Goal: Task Accomplishment & Management: Manage account settings

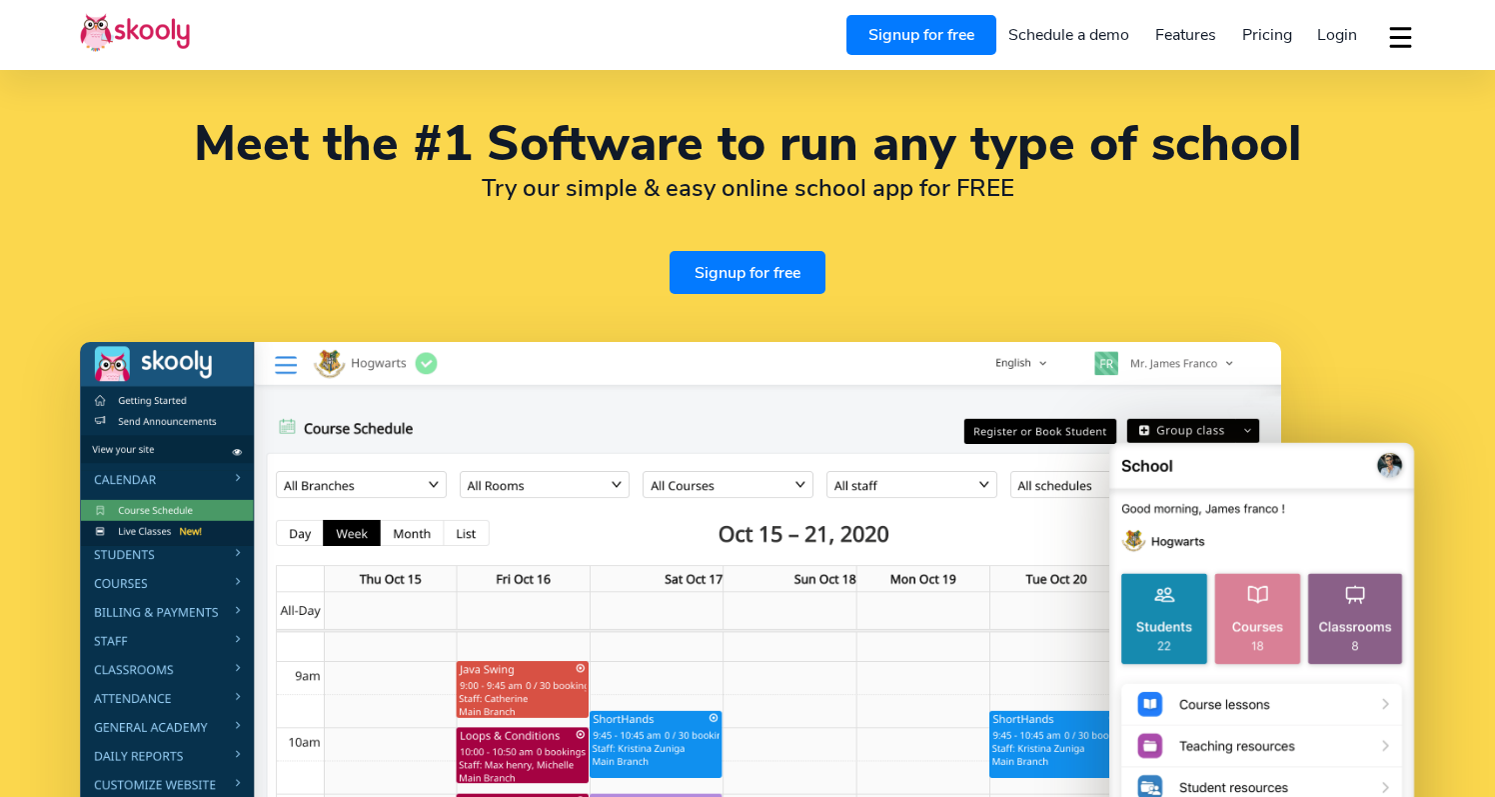
select select "en"
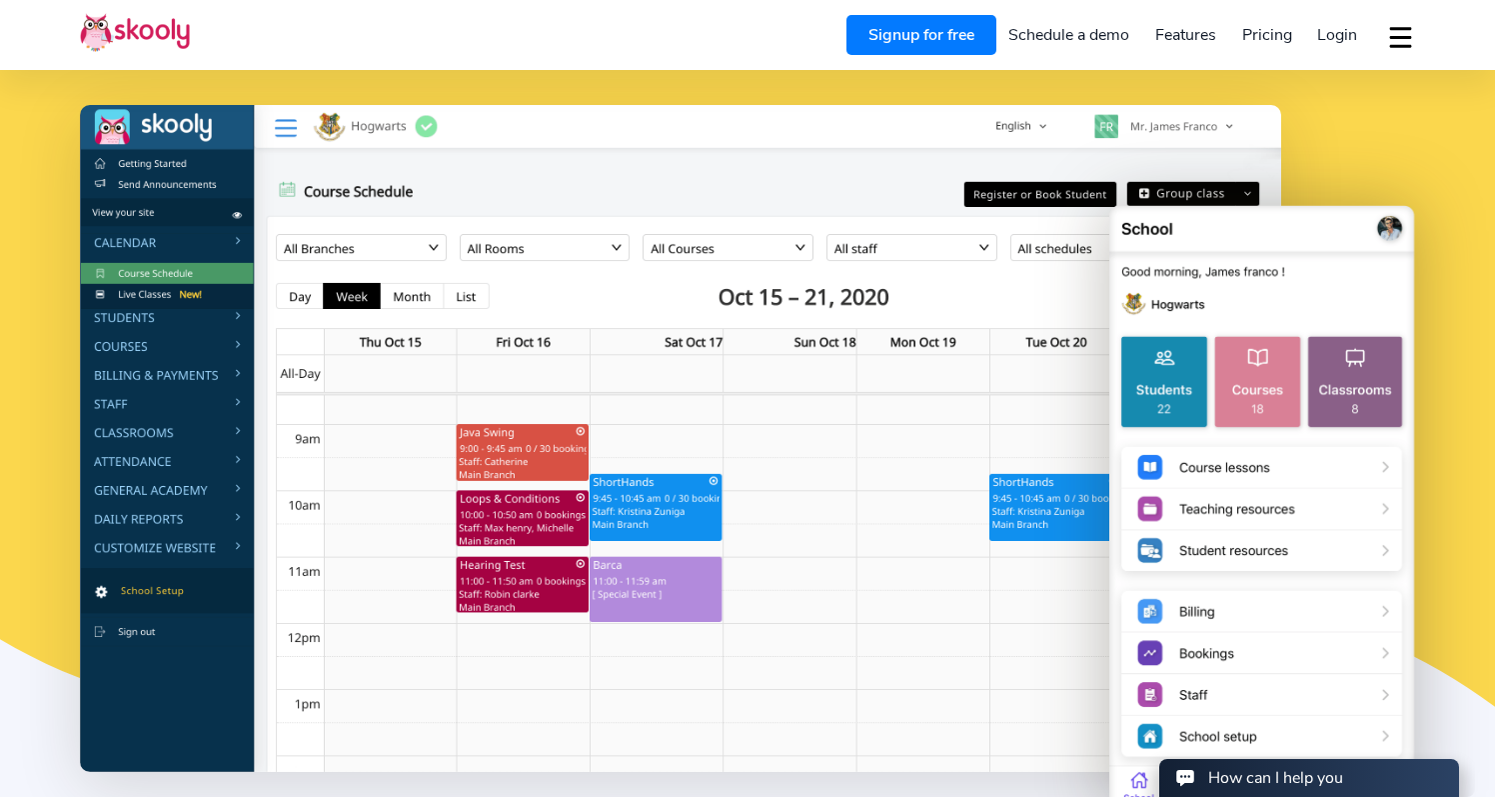
select select "91"
select select "[GEOGRAPHIC_DATA]"
select select "[GEOGRAPHIC_DATA]/[GEOGRAPHIC_DATA]"
click at [1343, 34] on span "Login" at bounding box center [1337, 35] width 40 height 22
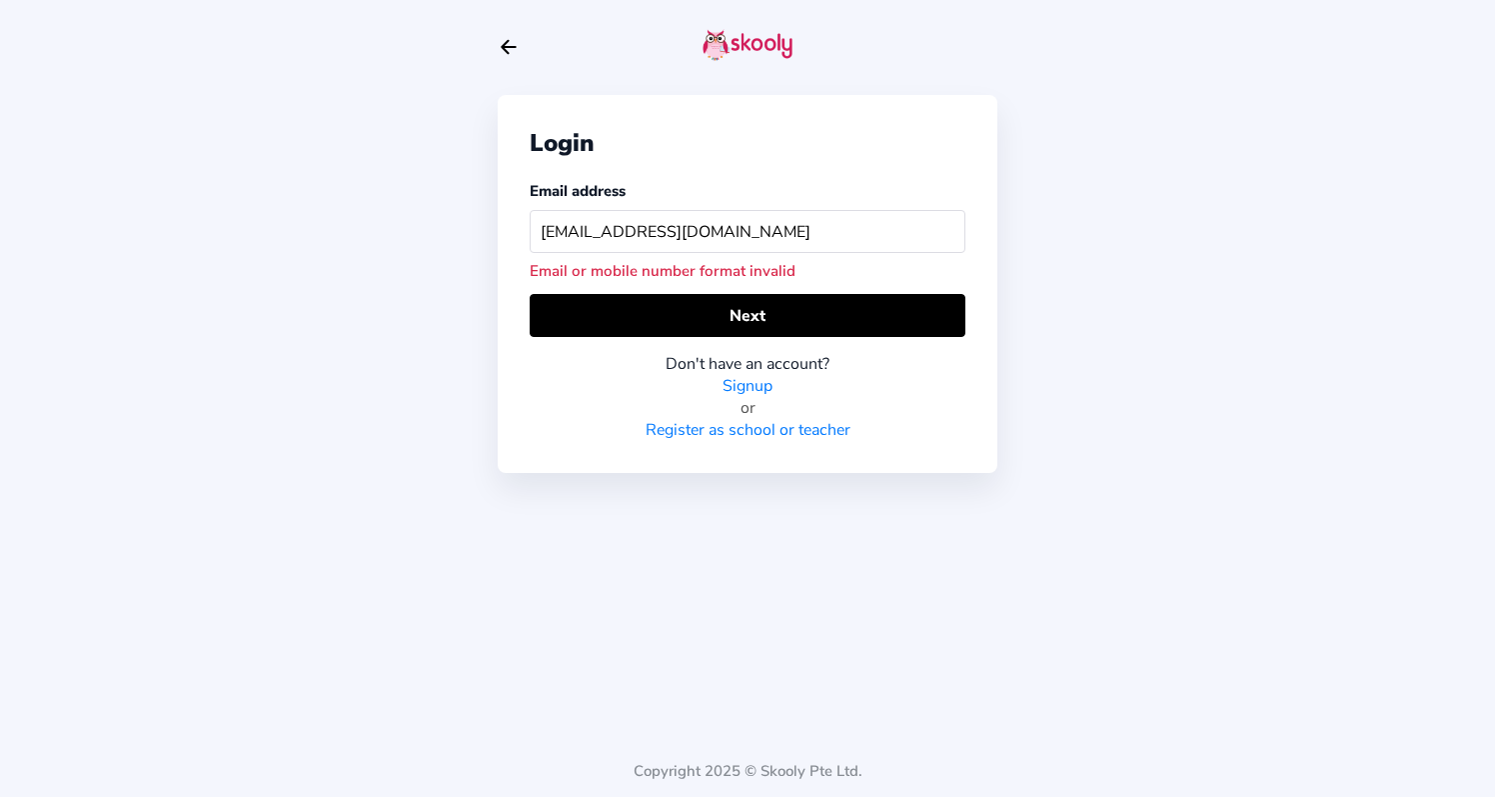
type input "info@quest-asia.com"
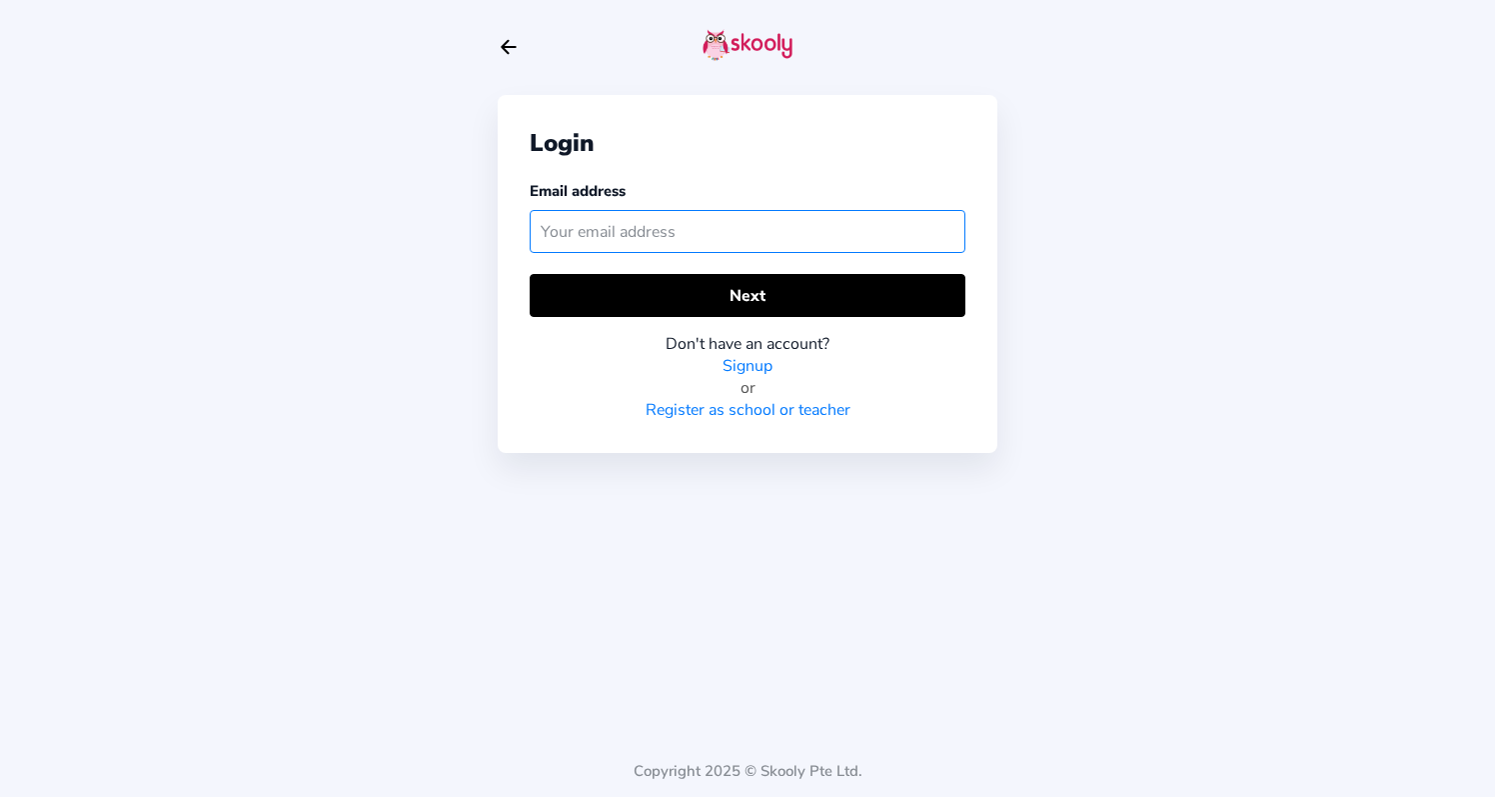
type input "info@quest-asia.com"
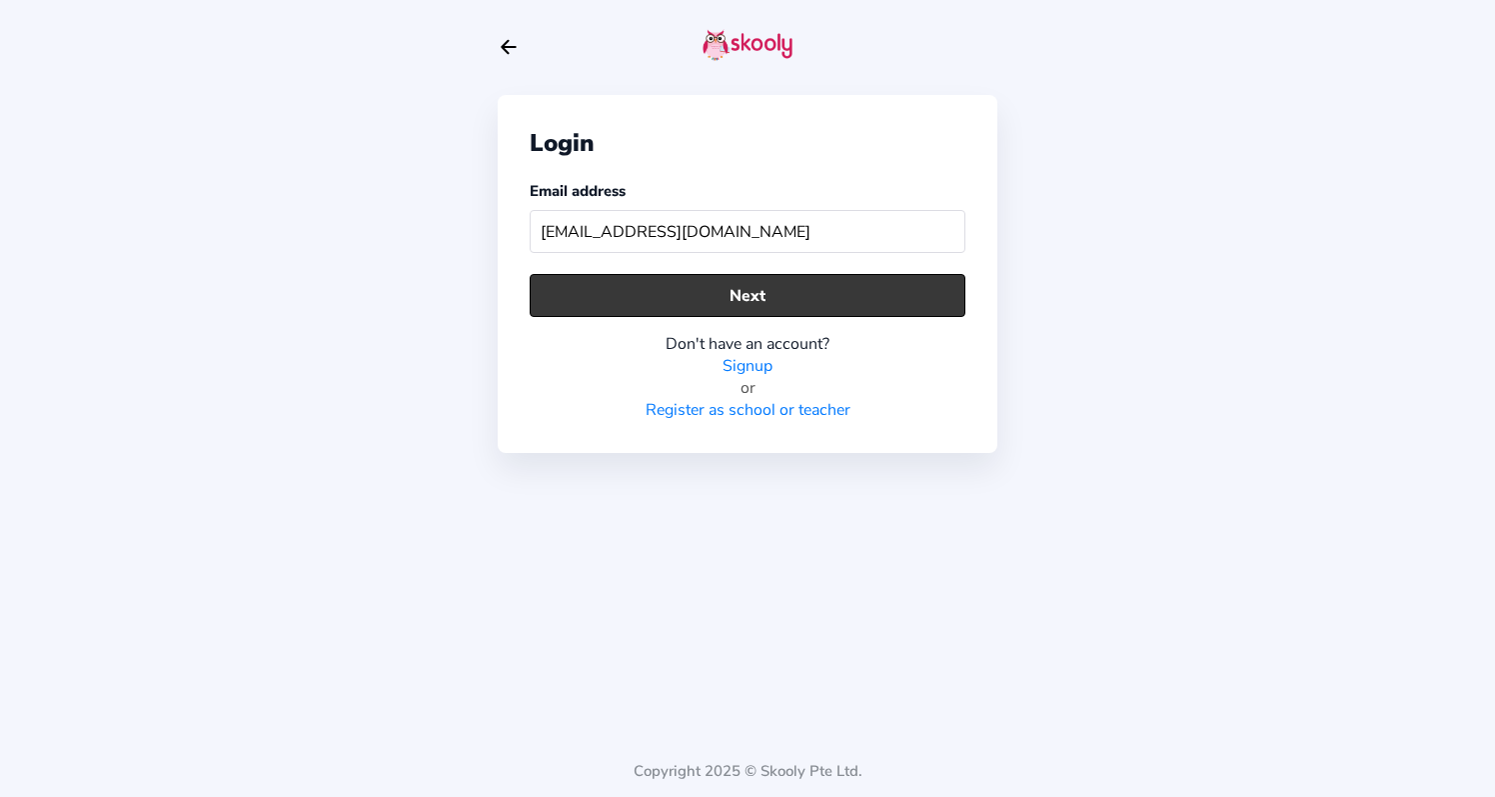
click at [624, 294] on button "Next" at bounding box center [748, 295] width 436 height 43
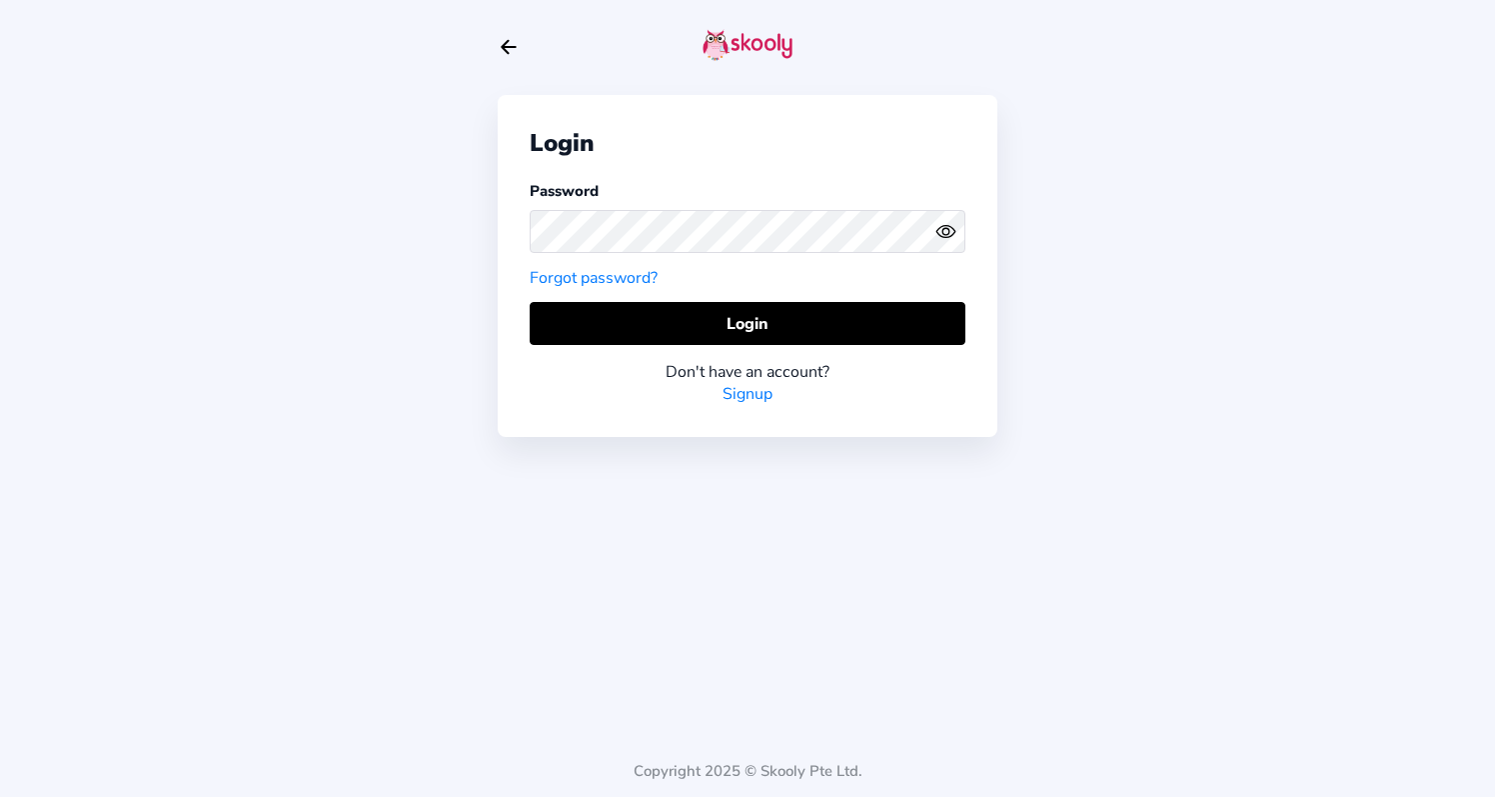
click at [946, 230] on icon "Eye" at bounding box center [945, 231] width 21 height 21
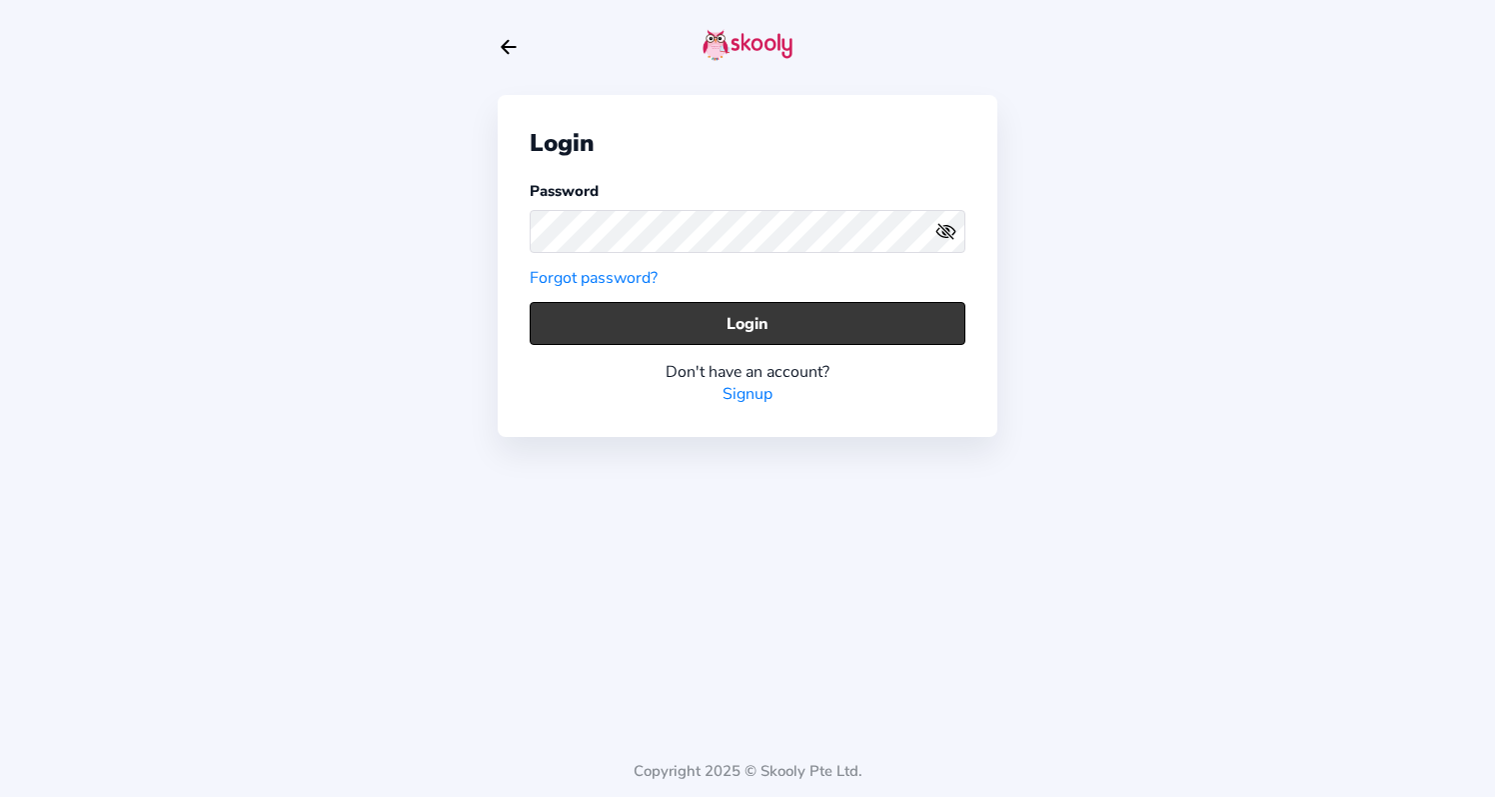
click at [845, 319] on button "Login" at bounding box center [748, 323] width 436 height 43
